Goal: Task Accomplishment & Management: Use online tool/utility

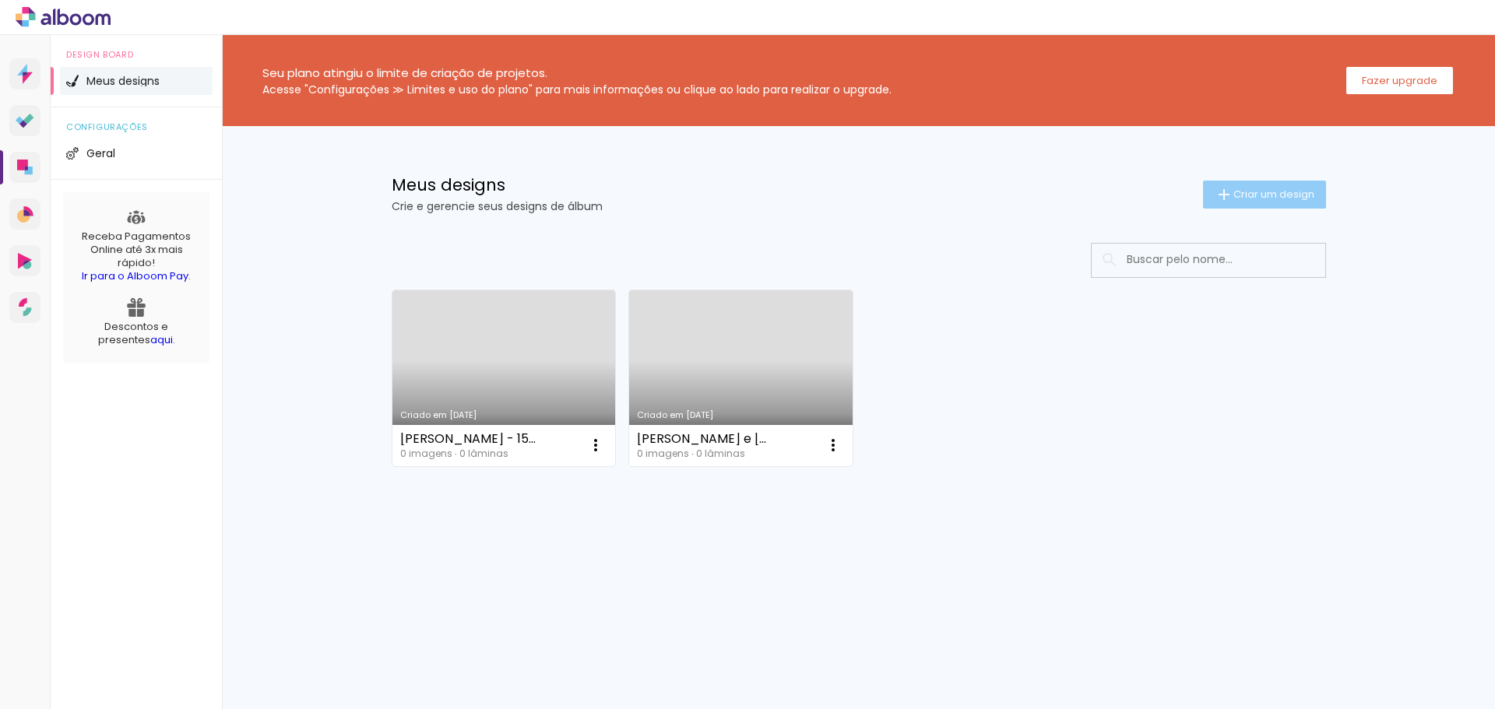
click at [1286, 193] on span "Criar um design" at bounding box center [1273, 194] width 81 height 10
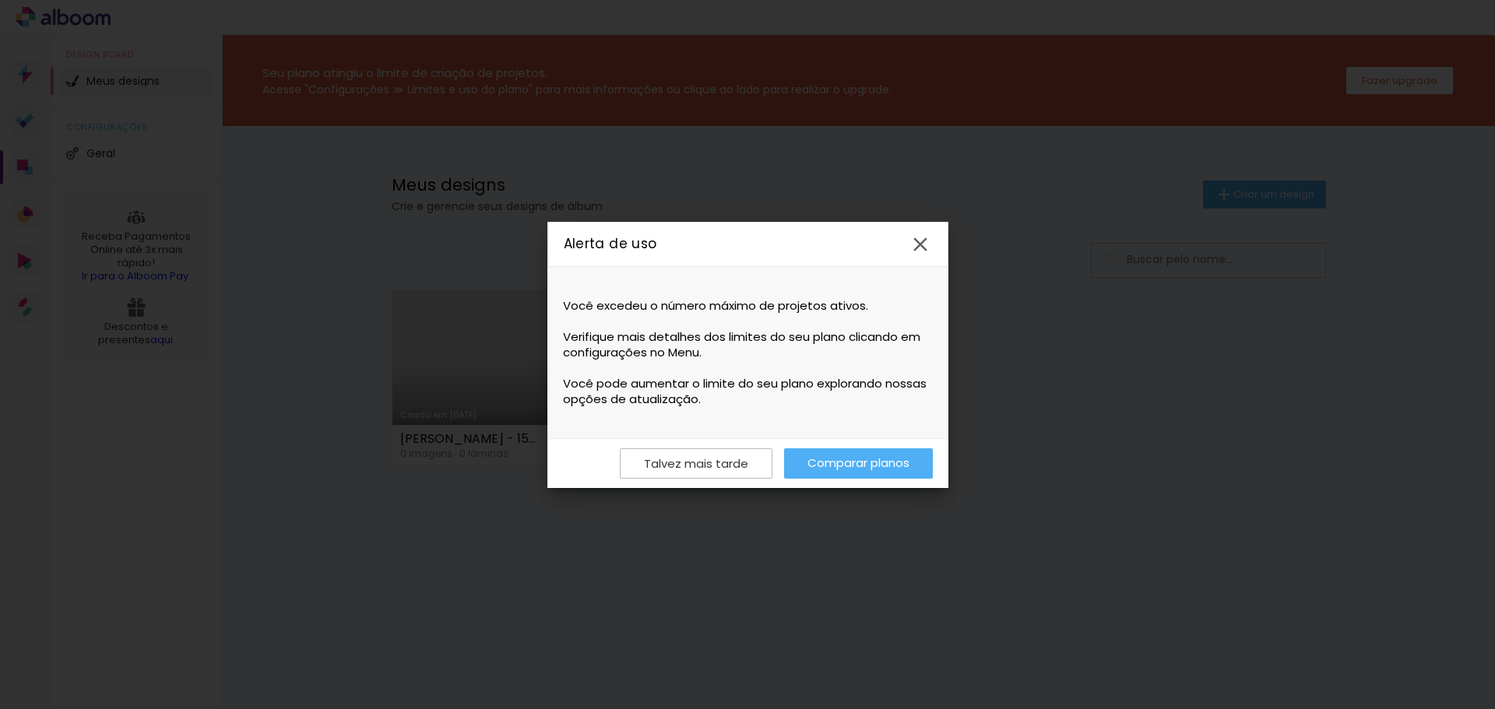
click at [862, 457] on link "Comparar planos" at bounding box center [858, 463] width 149 height 30
click at [921, 239] on iron-icon at bounding box center [920, 244] width 23 height 23
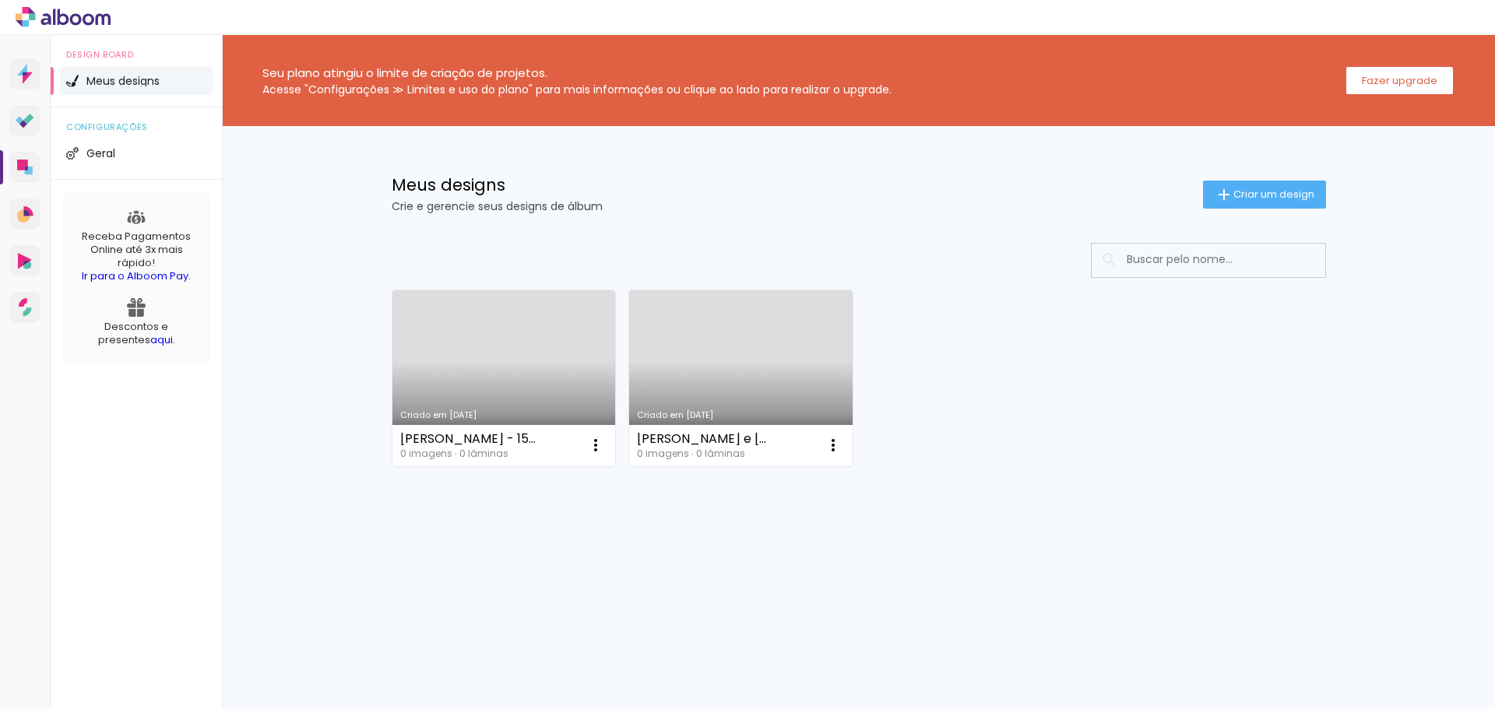
click at [75, 80] on img at bounding box center [72, 81] width 12 height 12
click at [1242, 195] on span "Criar um design" at bounding box center [1273, 194] width 81 height 10
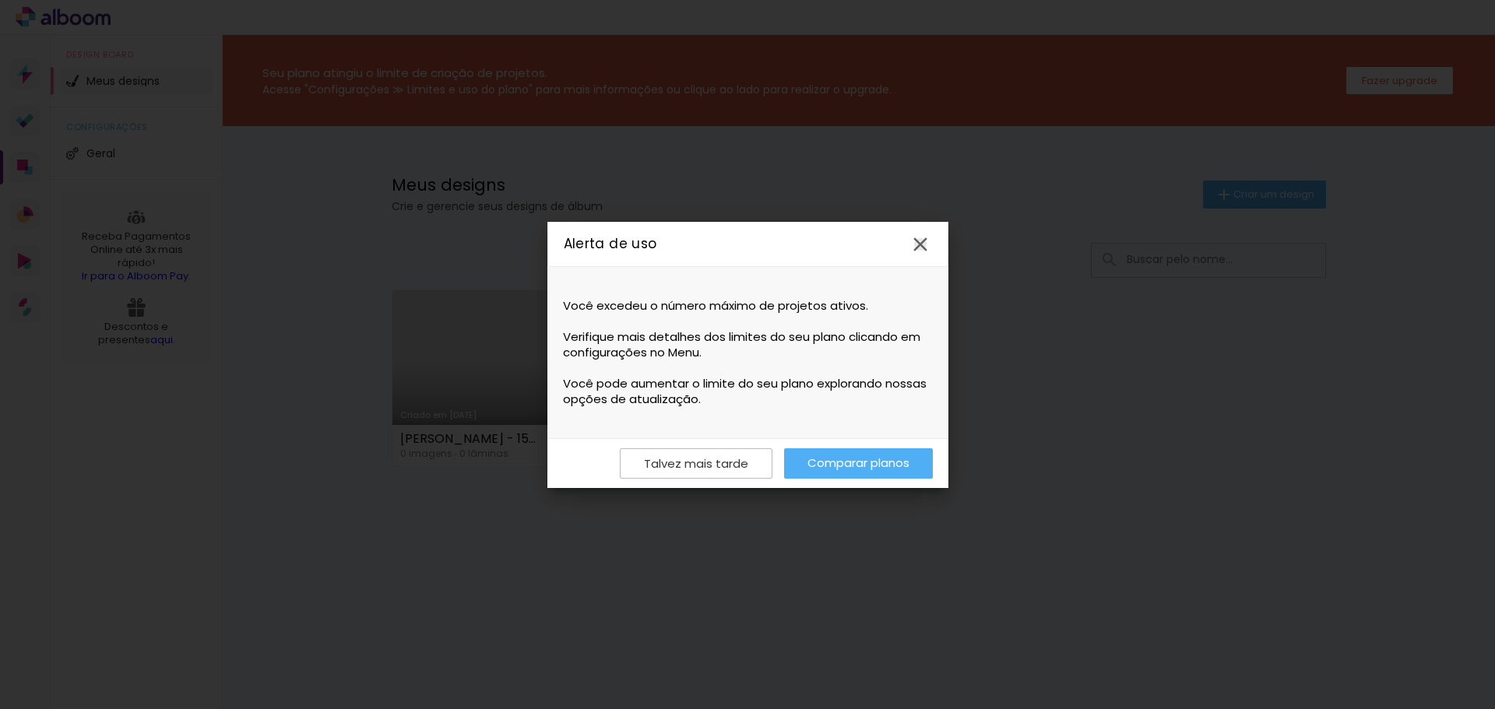
click at [913, 244] on iron-icon at bounding box center [920, 244] width 23 height 23
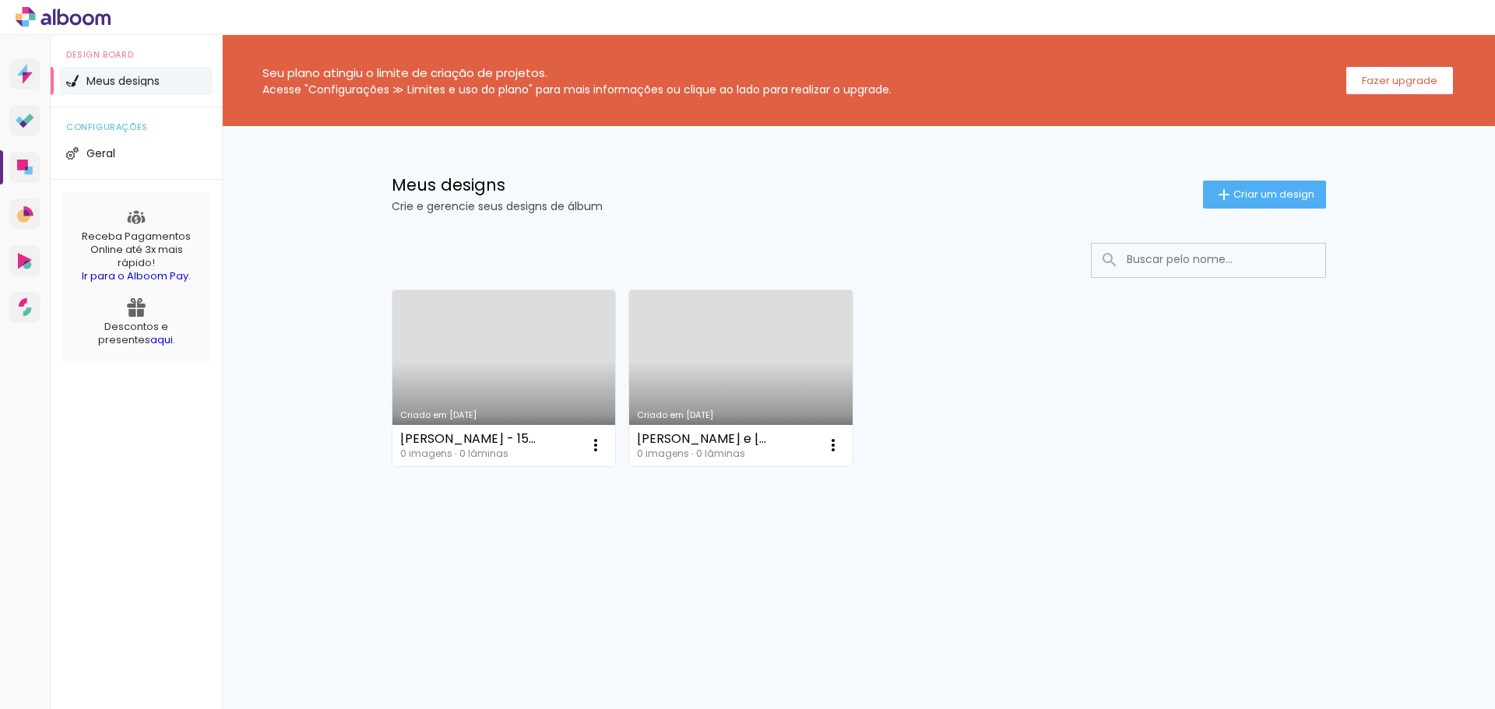
click at [1184, 252] on input at bounding box center [1230, 260] width 222 height 32
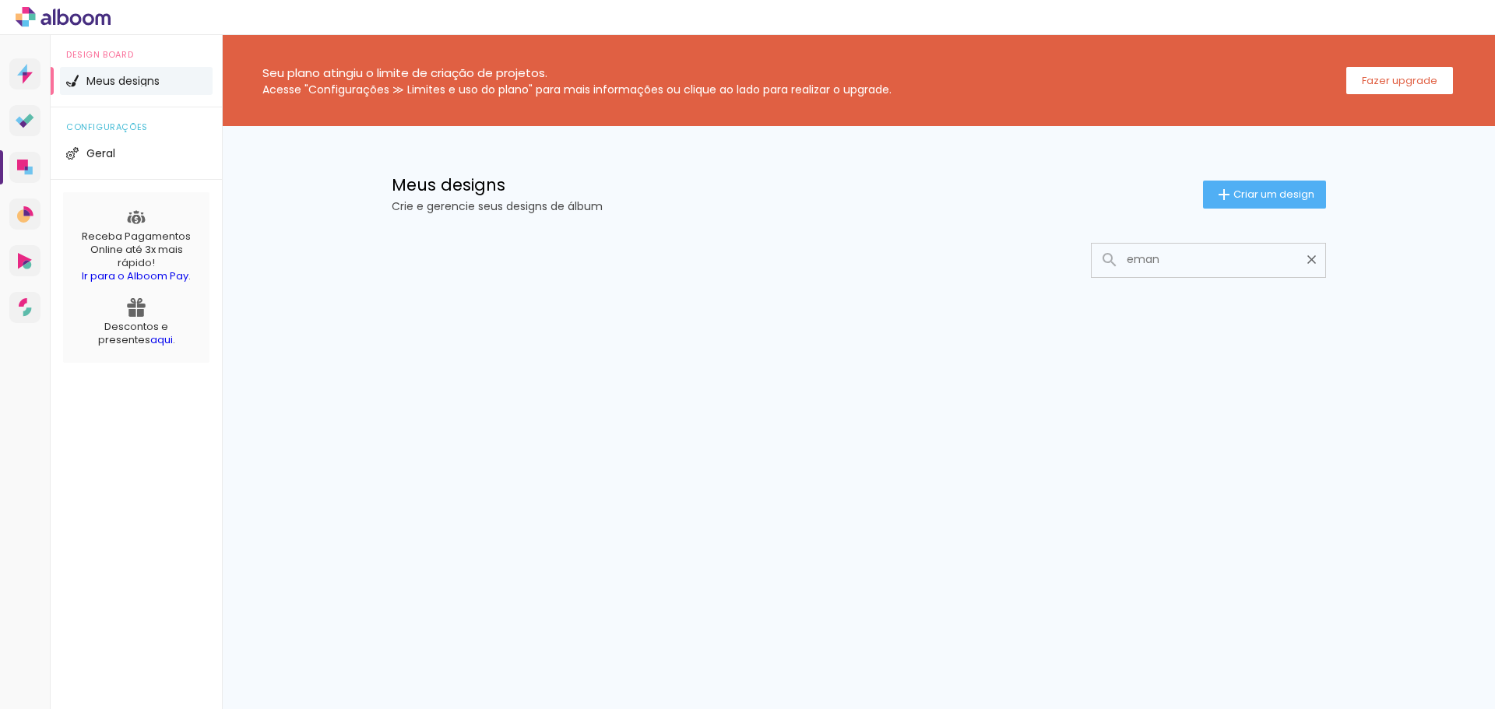
type input "eman"
type paper-input "eman"
click at [114, 136] on div "configurações Geral" at bounding box center [136, 143] width 171 height 72
click at [115, 149] on span "Geral" at bounding box center [100, 153] width 29 height 11
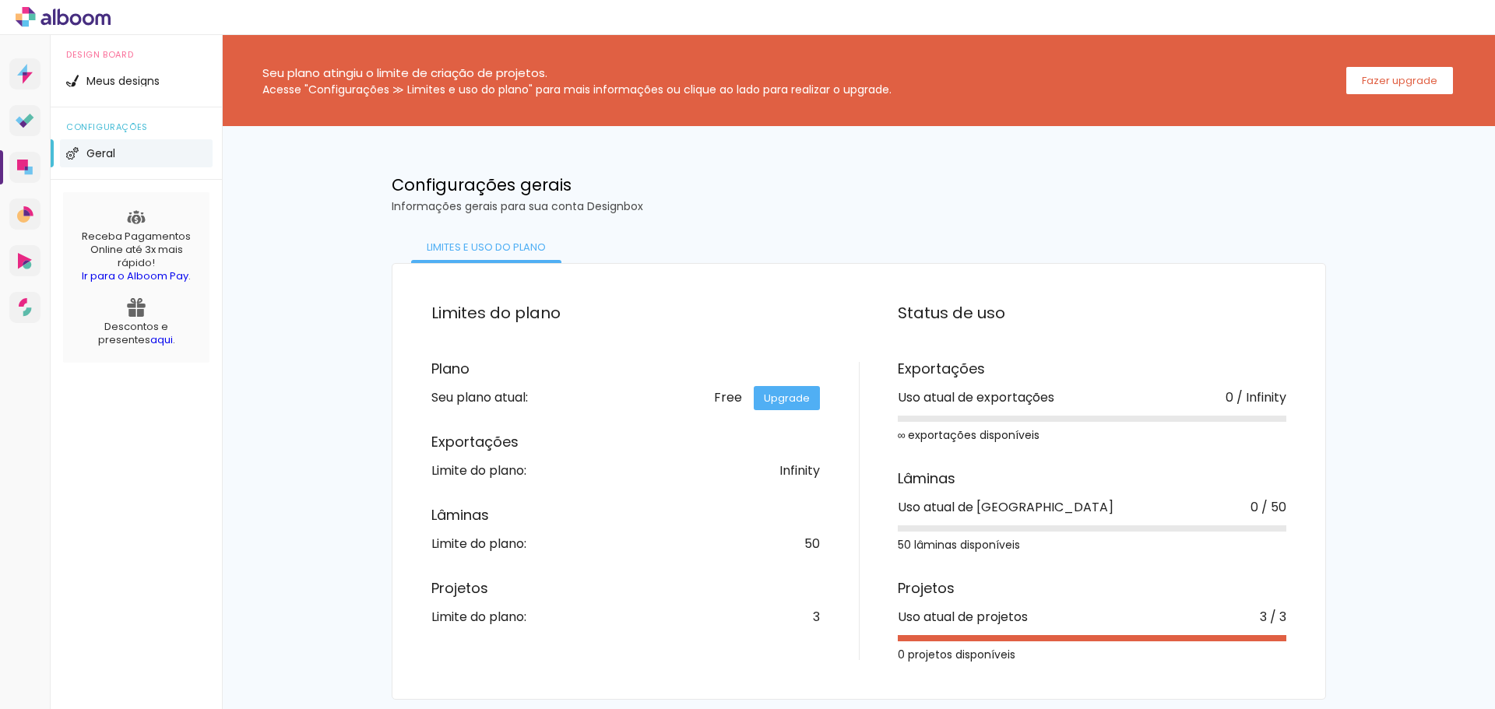
click at [731, 400] on div "Free Upgrade" at bounding box center [767, 398] width 106 height 12
click at [143, 93] on li "Meus designs" at bounding box center [136, 81] width 153 height 28
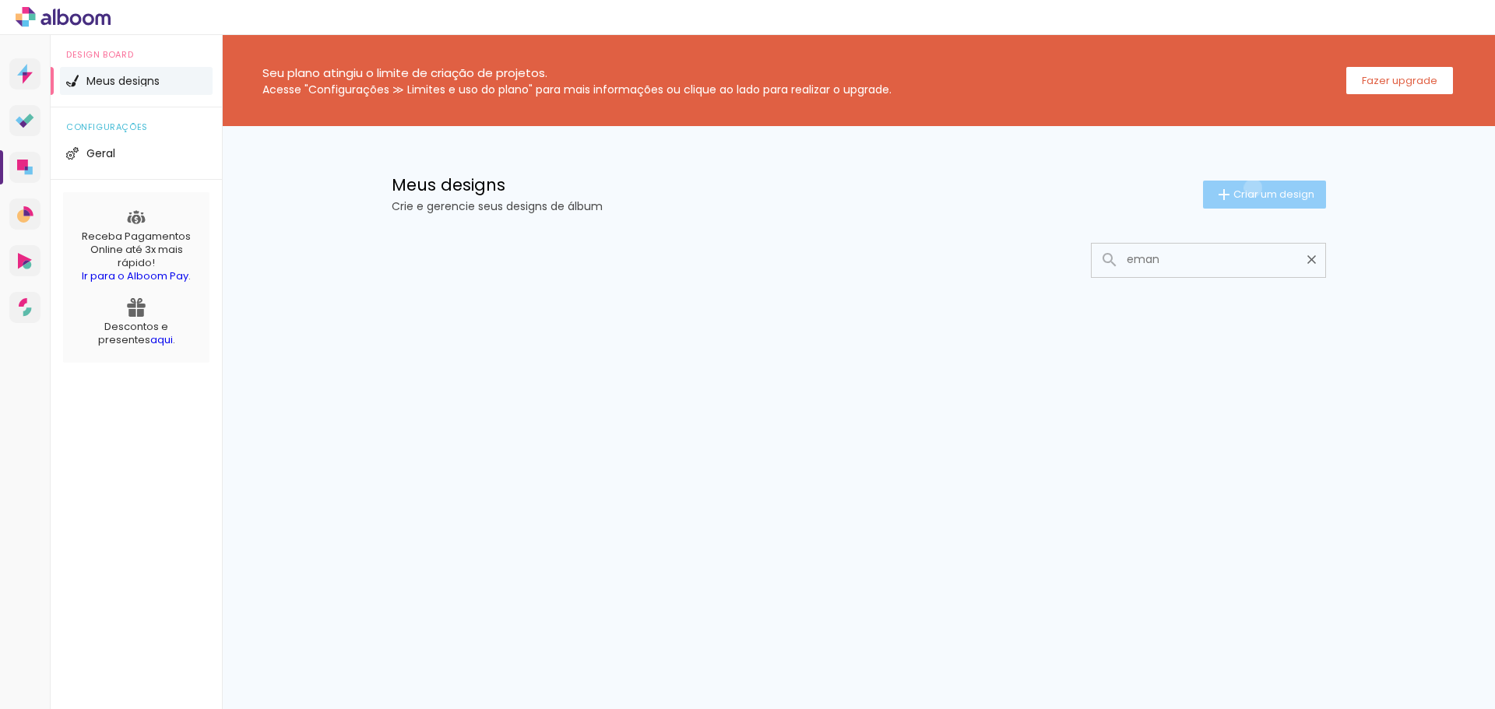
click at [1250, 189] on span "Criar um design" at bounding box center [1273, 194] width 81 height 10
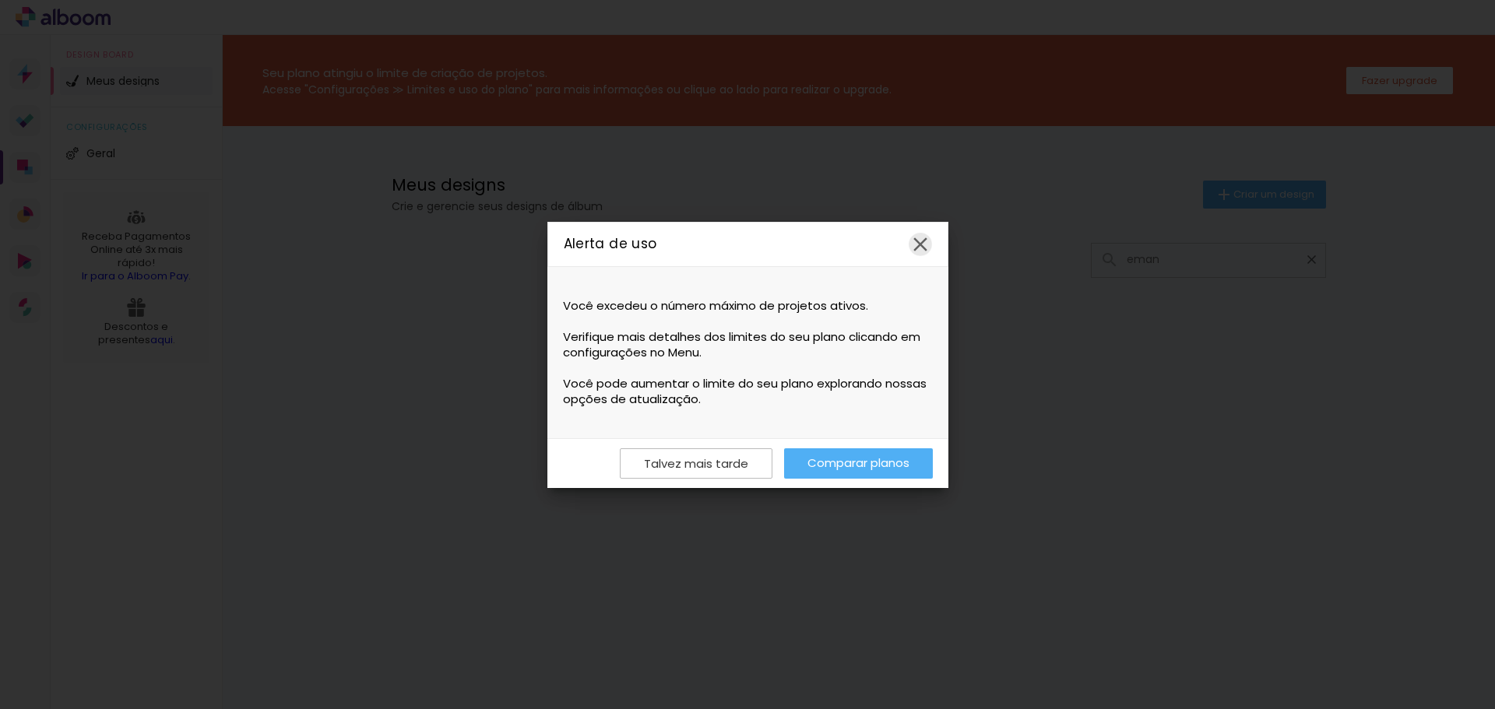
click at [923, 248] on iron-icon at bounding box center [920, 244] width 23 height 23
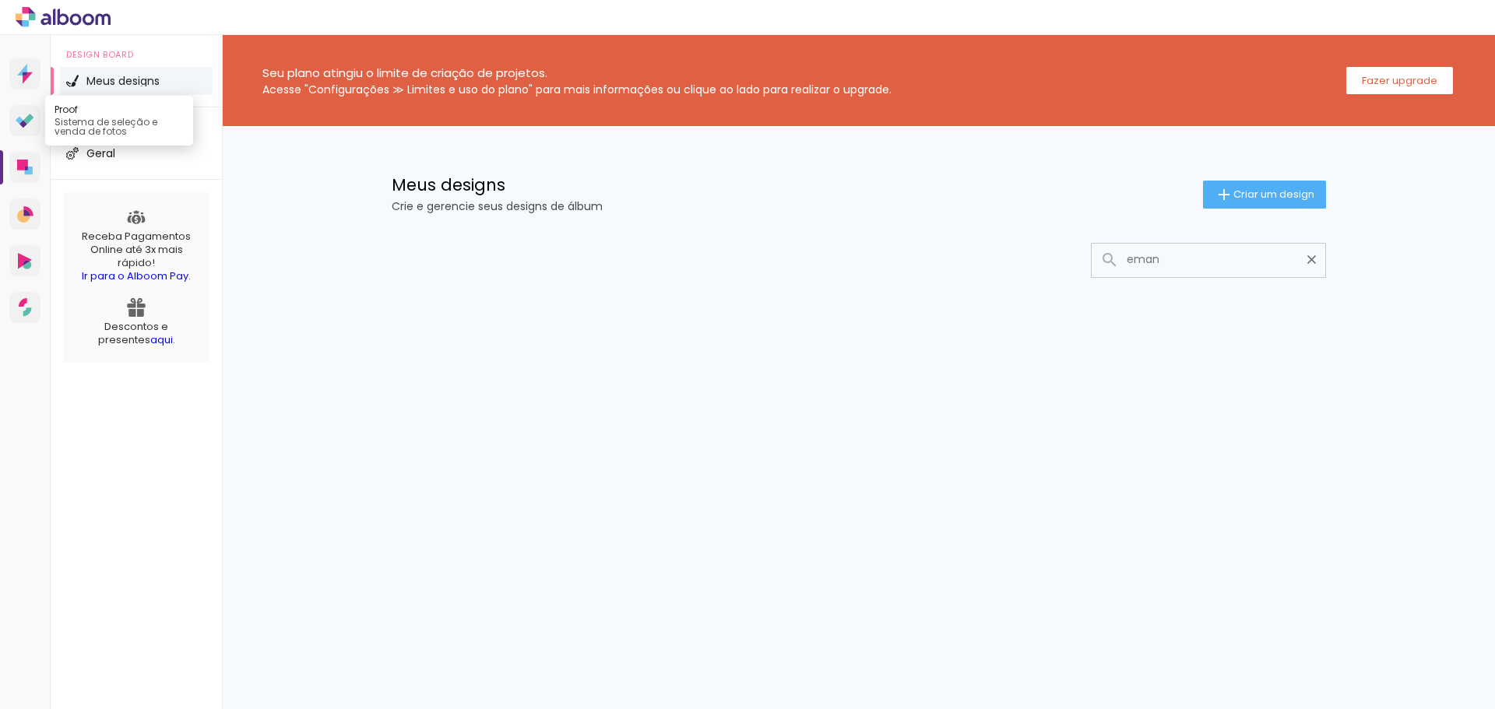
click at [27, 114] on icon at bounding box center [25, 121] width 19 height 15
